Goal: Task Accomplishment & Management: Complete application form

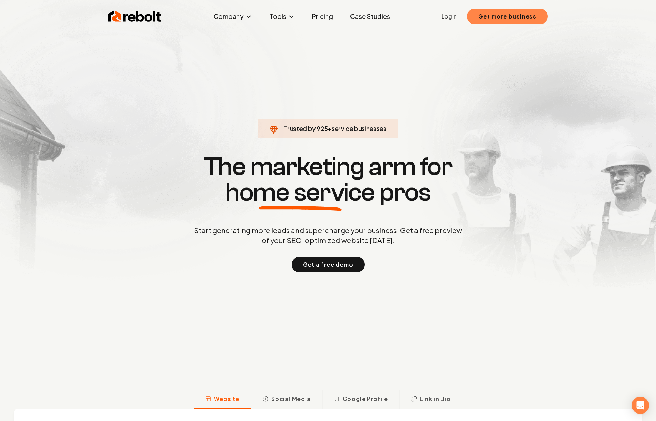
click at [488, 18] on button "Get more business" at bounding box center [507, 17] width 81 height 16
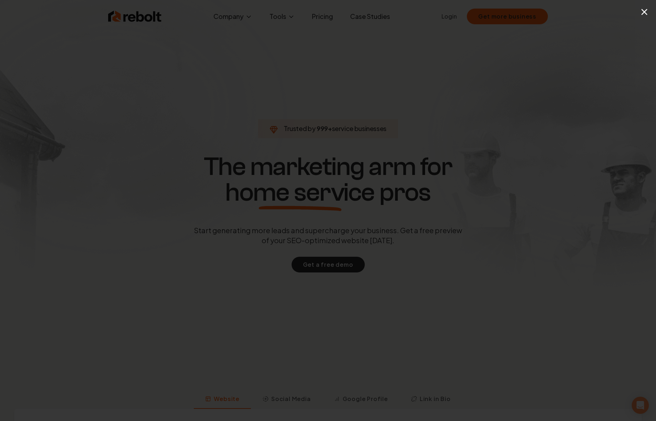
click at [508, 101] on div "×" at bounding box center [328, 210] width 656 height 421
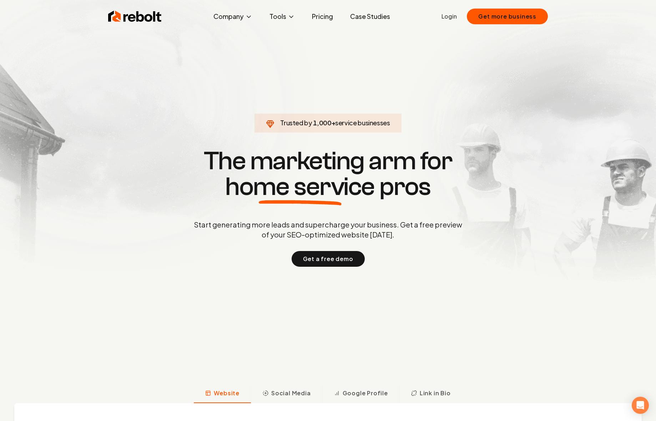
scroll to position [6, 0]
click at [450, 13] on link "Login" at bounding box center [449, 16] width 15 height 9
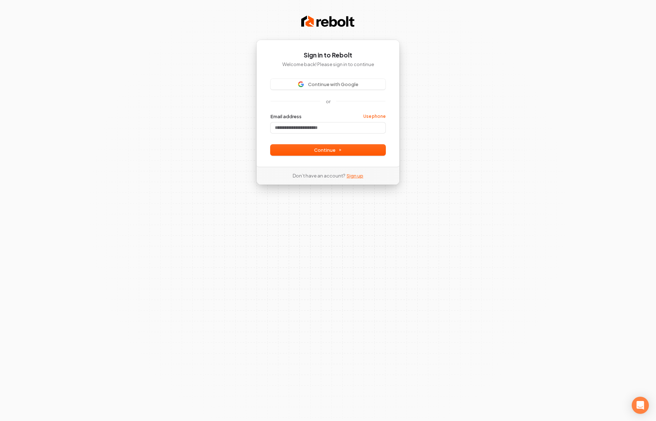
click at [358, 178] on link "Sign up" at bounding box center [355, 175] width 17 height 6
